Goal: Task Accomplishment & Management: Manage account settings

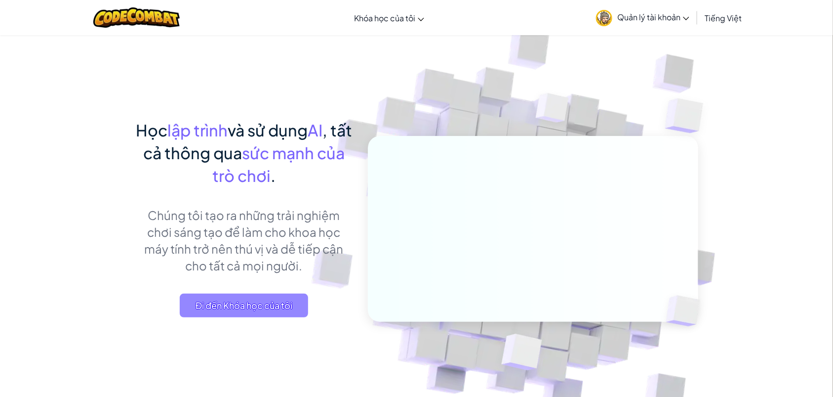
click at [243, 306] on span "Đi đến Khóa học của tôi" at bounding box center [244, 305] width 128 height 24
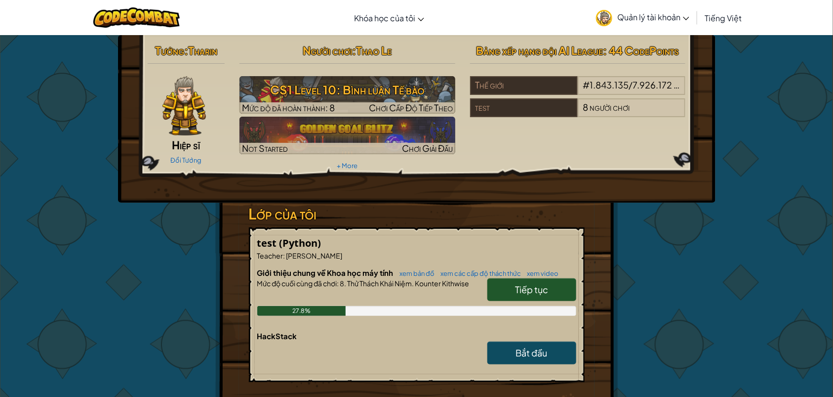
click at [551, 284] on link "Tiếp tục" at bounding box center [531, 289] width 89 height 23
select select "vi"
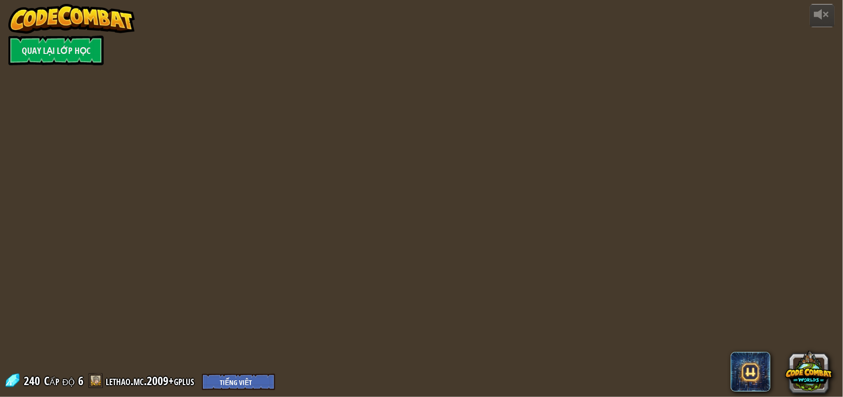
select select "vi"
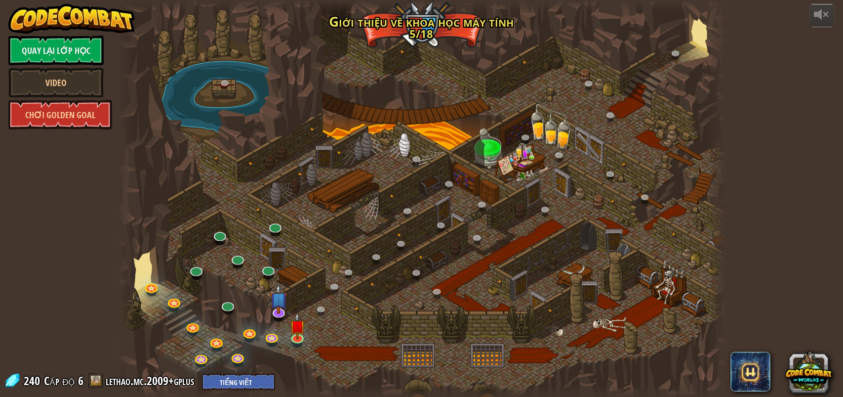
select select "vi"
click at [480, 241] on link at bounding box center [479, 239] width 20 height 20
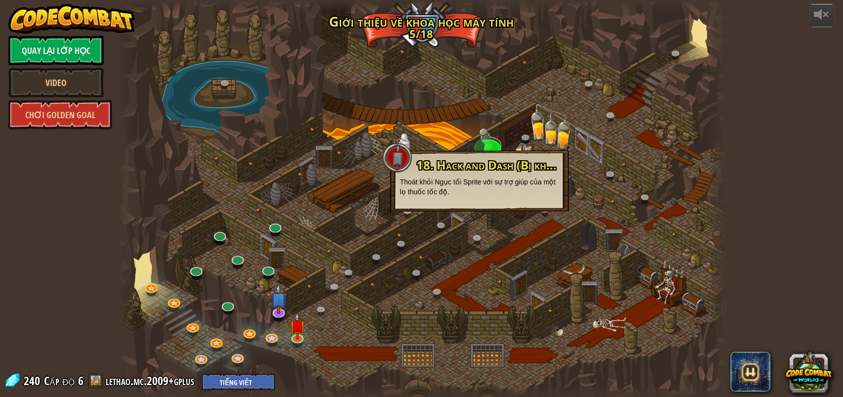
click at [373, 233] on div at bounding box center [421, 198] width 607 height 397
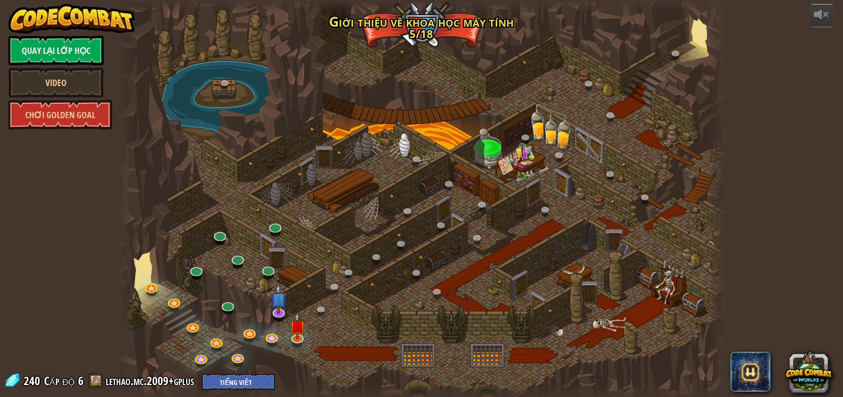
click at [295, 143] on div at bounding box center [421, 198] width 607 height 397
click at [91, 210] on div "powered by Quay lại Lớp Học Video Chơi Golden Goal 25. Cổng Kithgard (Bị khóa) …" at bounding box center [421, 198] width 843 height 397
click at [34, 47] on link "Quay lại Lớp Học" at bounding box center [55, 51] width 95 height 30
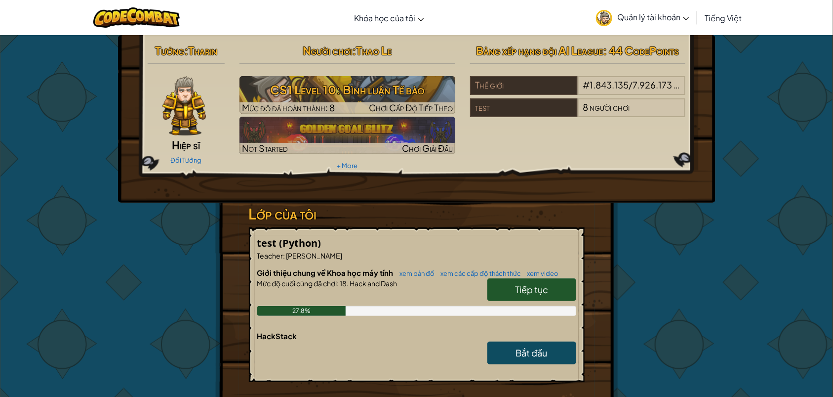
click at [627, 19] on span "Quản lý tài khoản" at bounding box center [653, 17] width 72 height 10
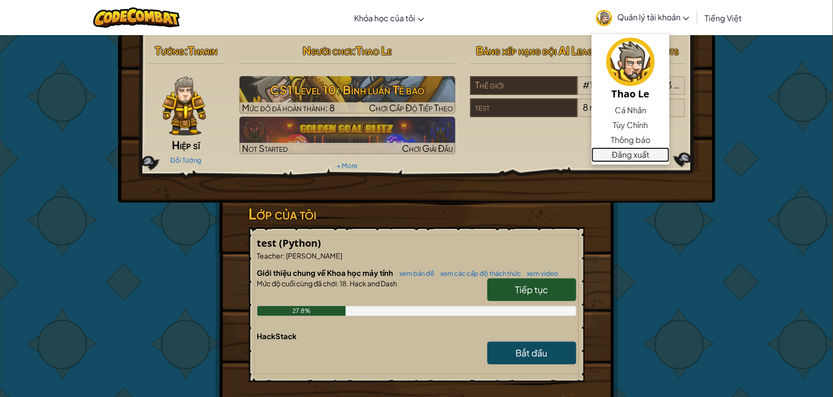
click at [642, 149] on link "Đăng xuất" at bounding box center [631, 154] width 78 height 15
